Goal: Information Seeking & Learning: Learn about a topic

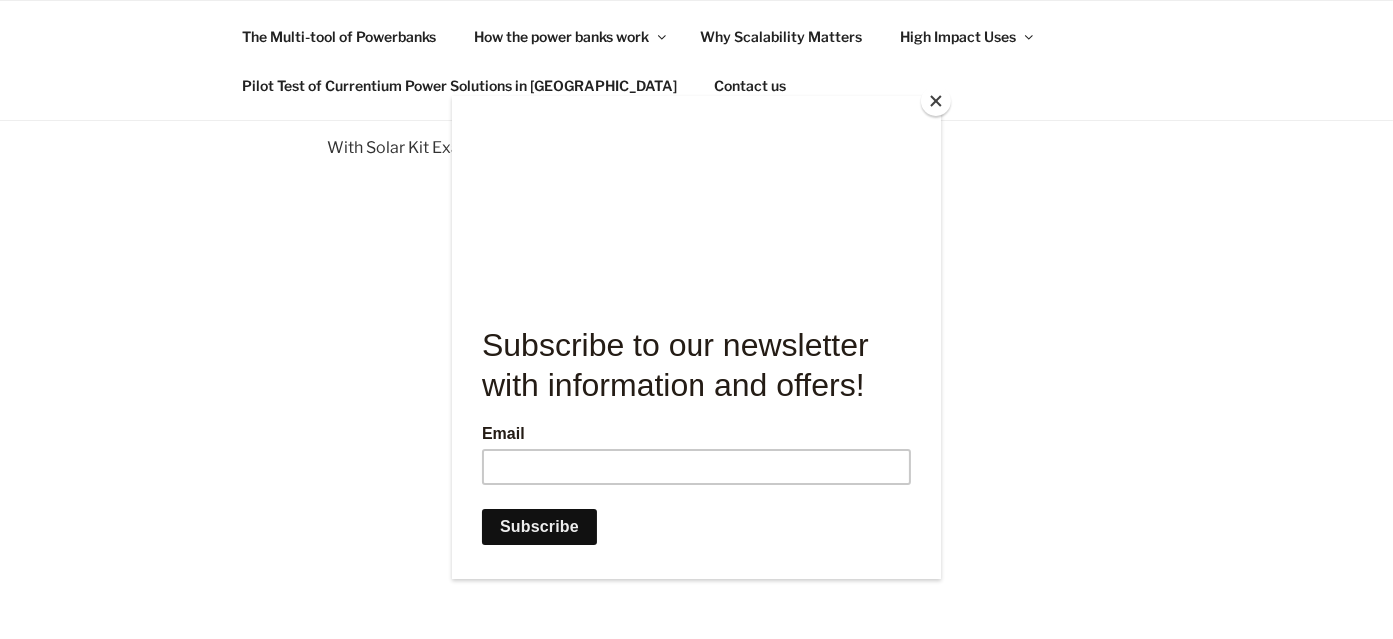
scroll to position [365, 0]
click at [935, 99] on button "Close" at bounding box center [936, 101] width 30 height 30
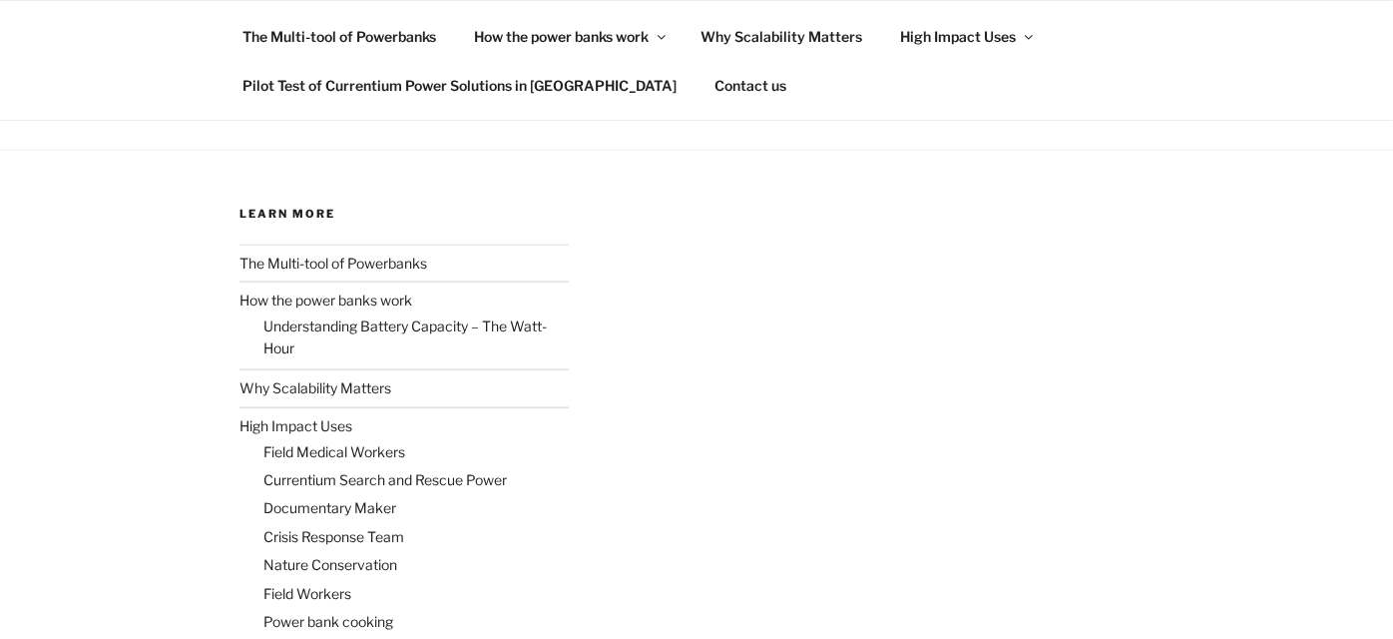
scroll to position [2594, 0]
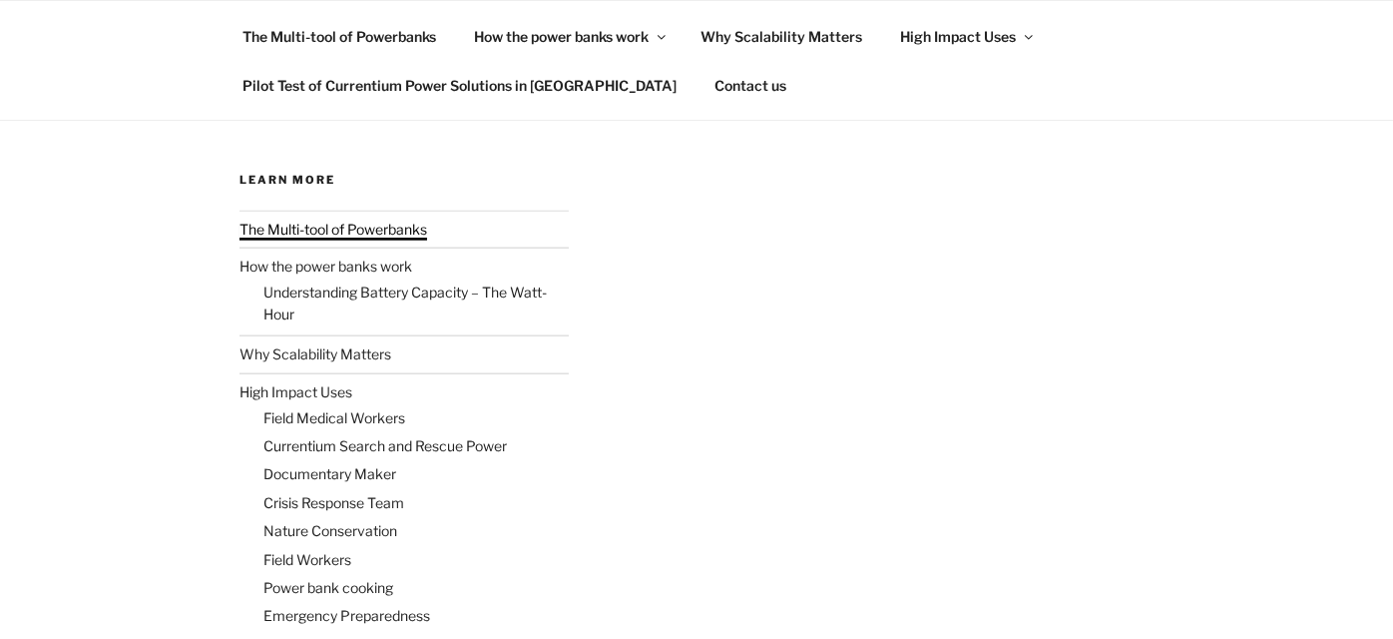
click at [336, 237] on link "The Multi-tool of Powerbanks" at bounding box center [333, 229] width 188 height 17
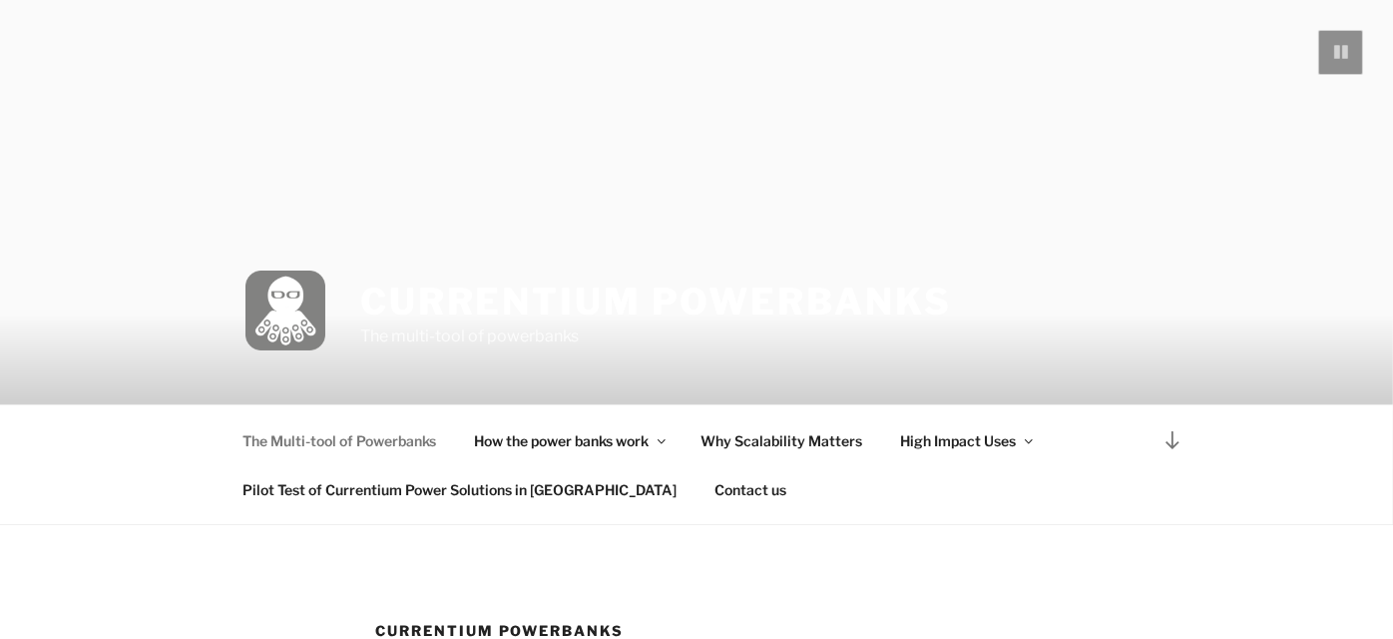
scroll to position [133, 0]
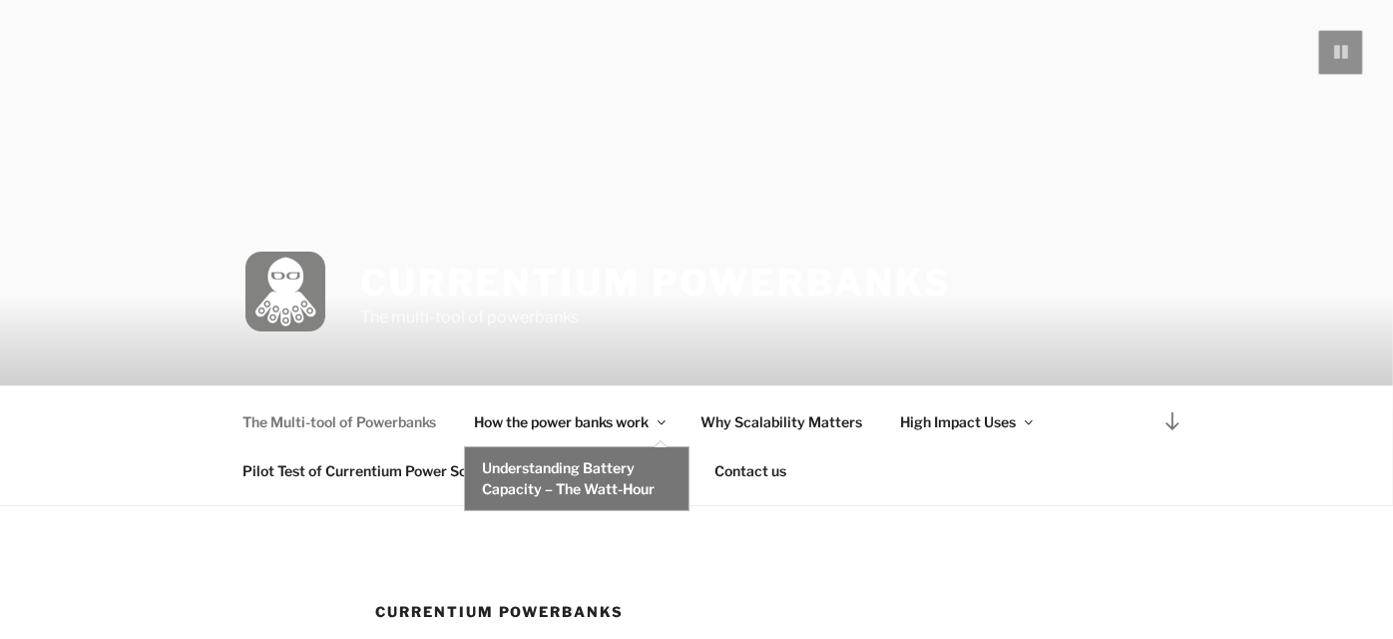
click at [613, 470] on link "Understanding Battery Capacity – The Watt-Hour" at bounding box center [577, 478] width 224 height 63
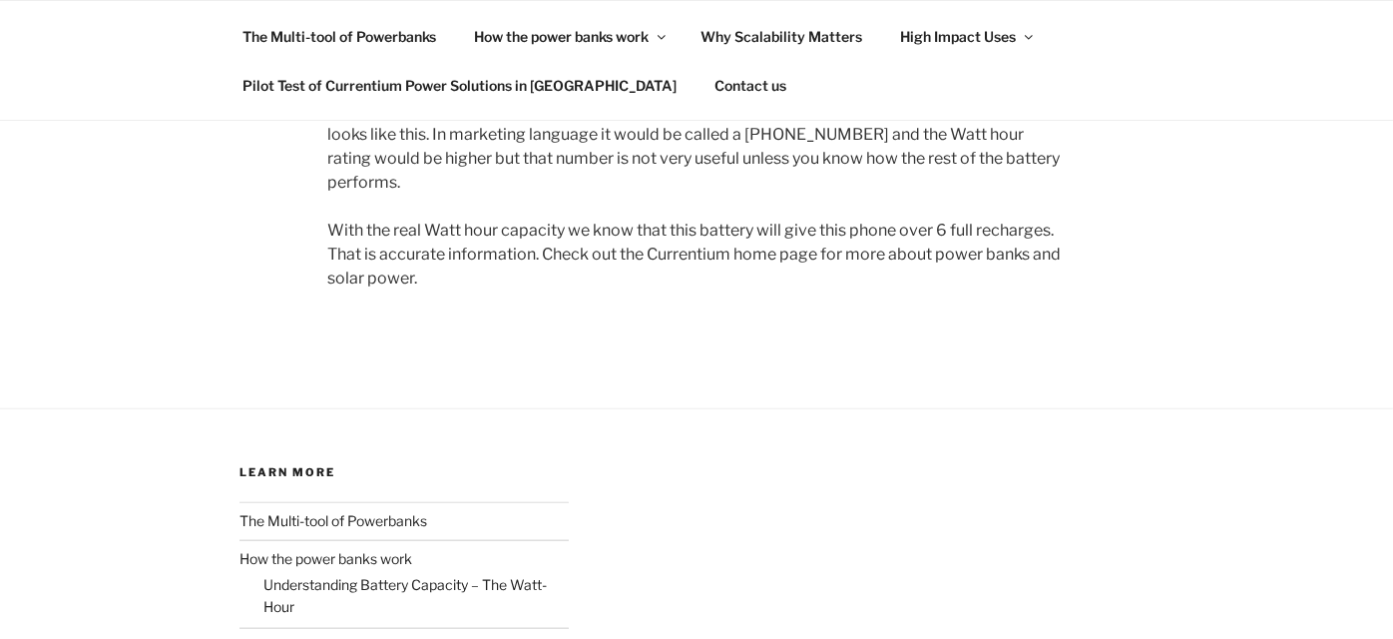
scroll to position [2527, 0]
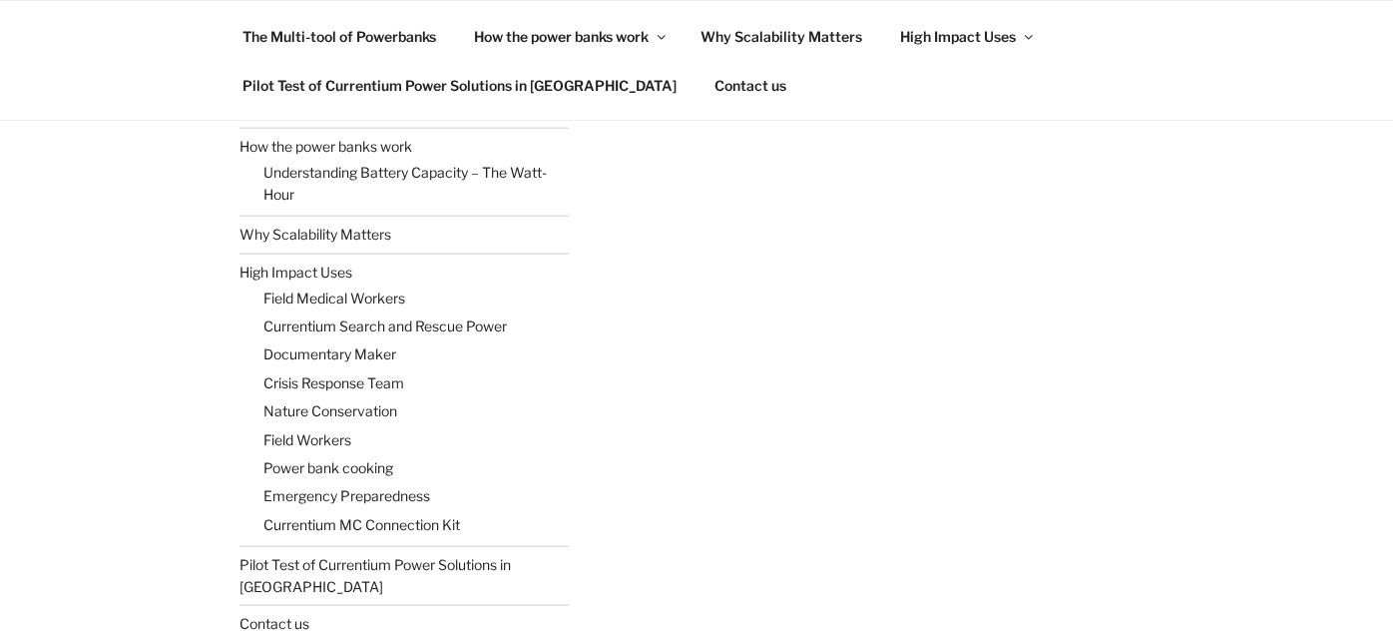
scroll to position [2594, 0]
